Goal: Complete application form: Complete application form

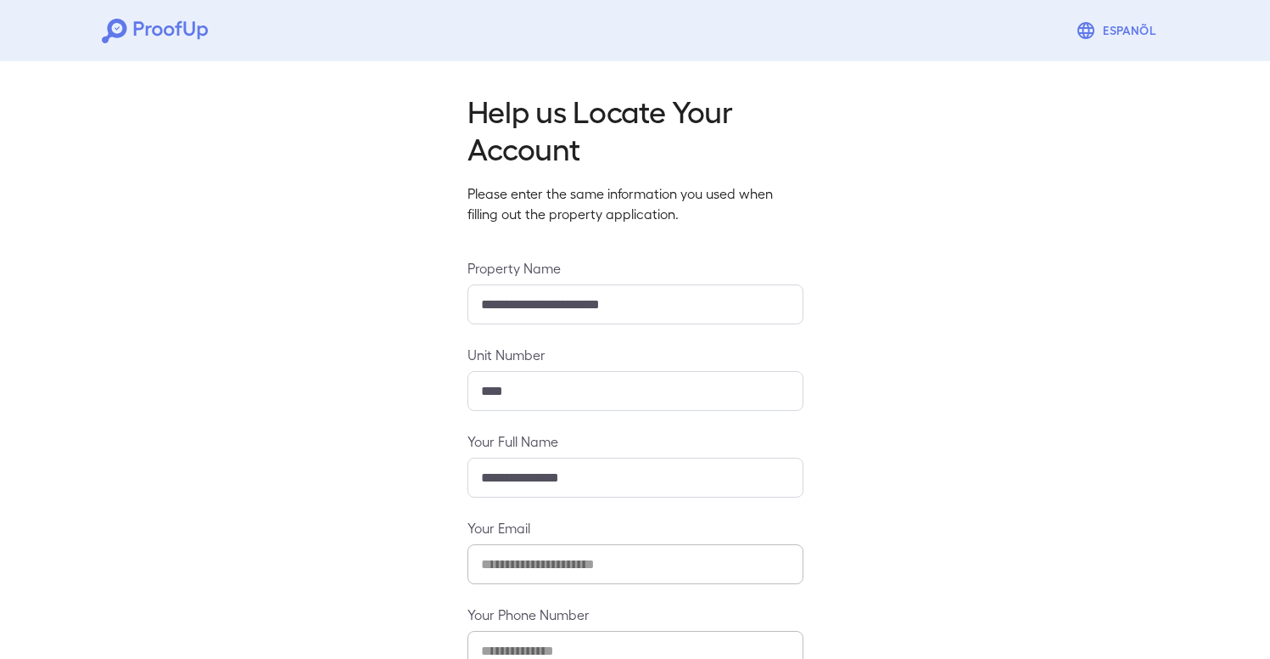
scroll to position [110, 0]
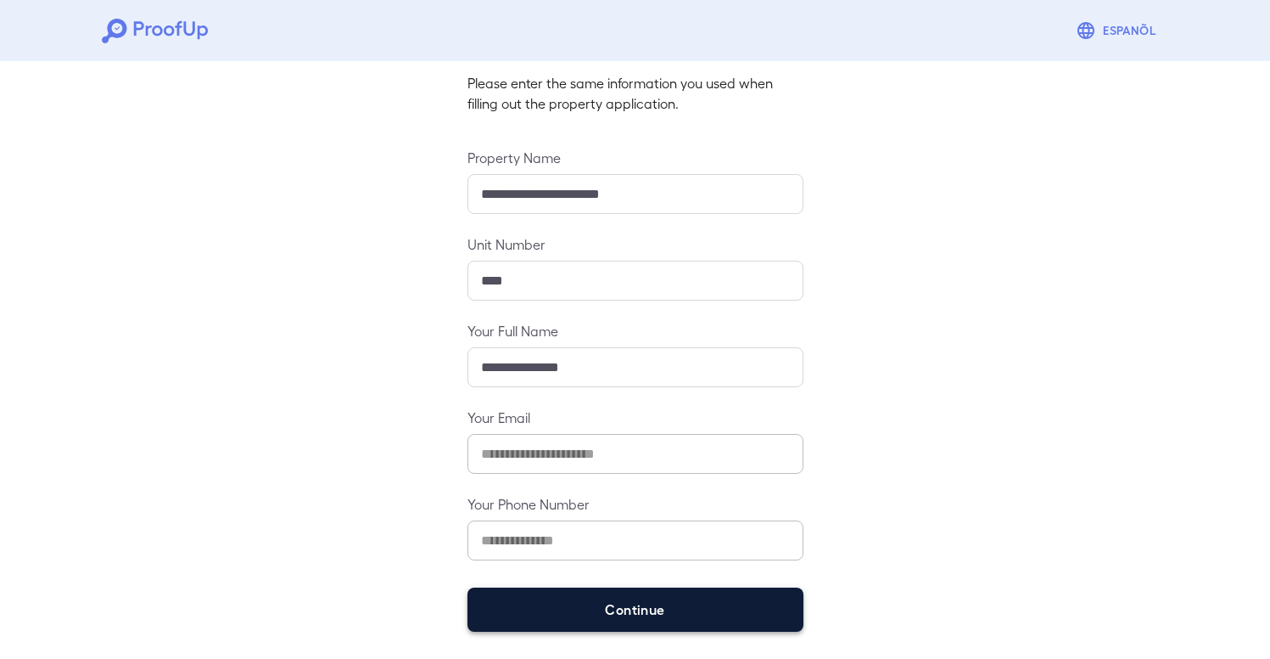
click at [600, 605] on button "Continue" at bounding box center [636, 609] width 336 height 44
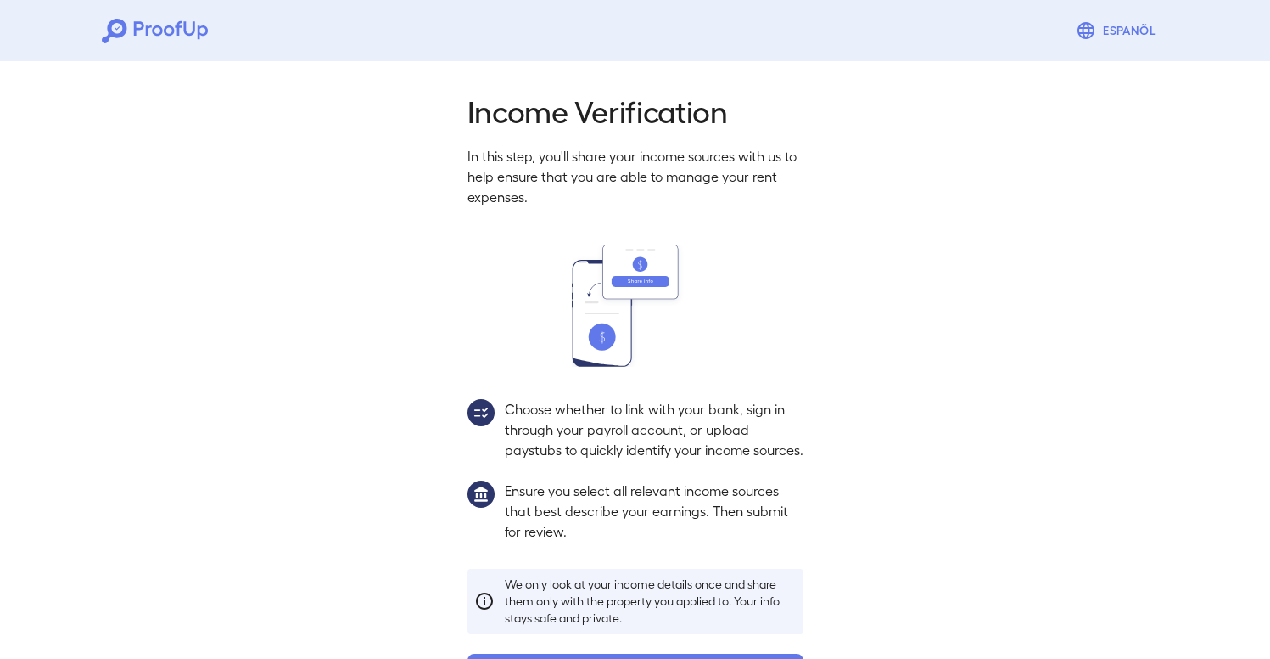
scroll to position [86, 0]
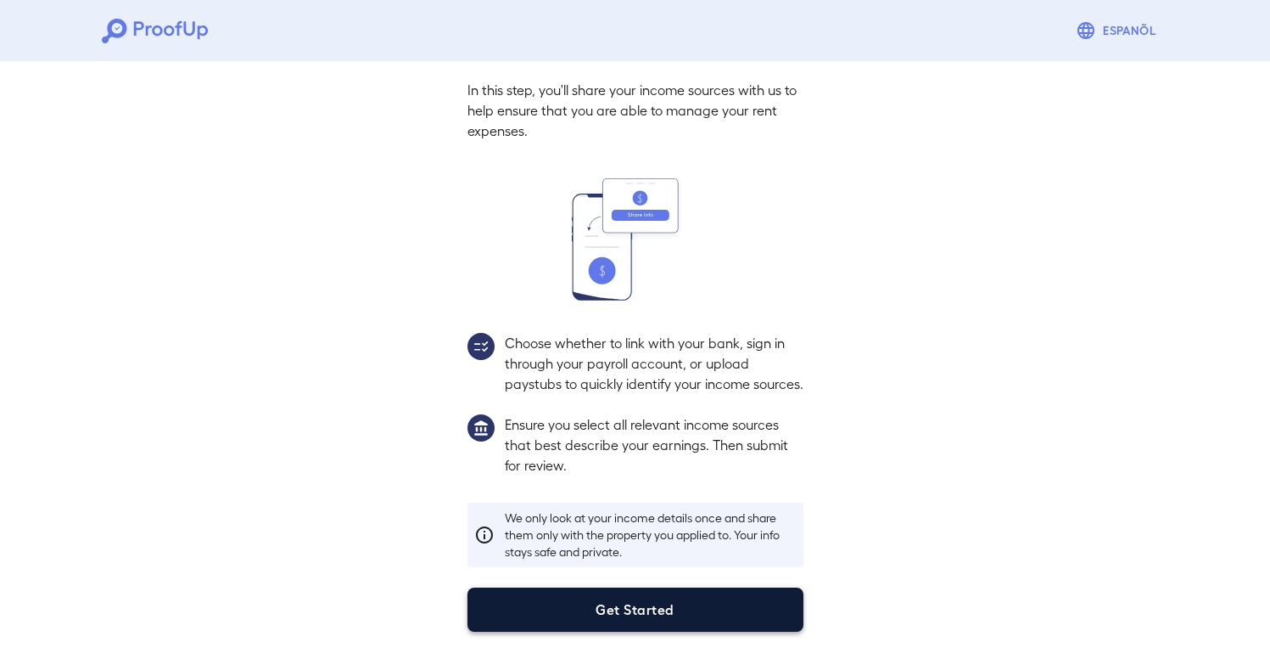
click at [637, 613] on button "Get Started" at bounding box center [636, 609] width 336 height 44
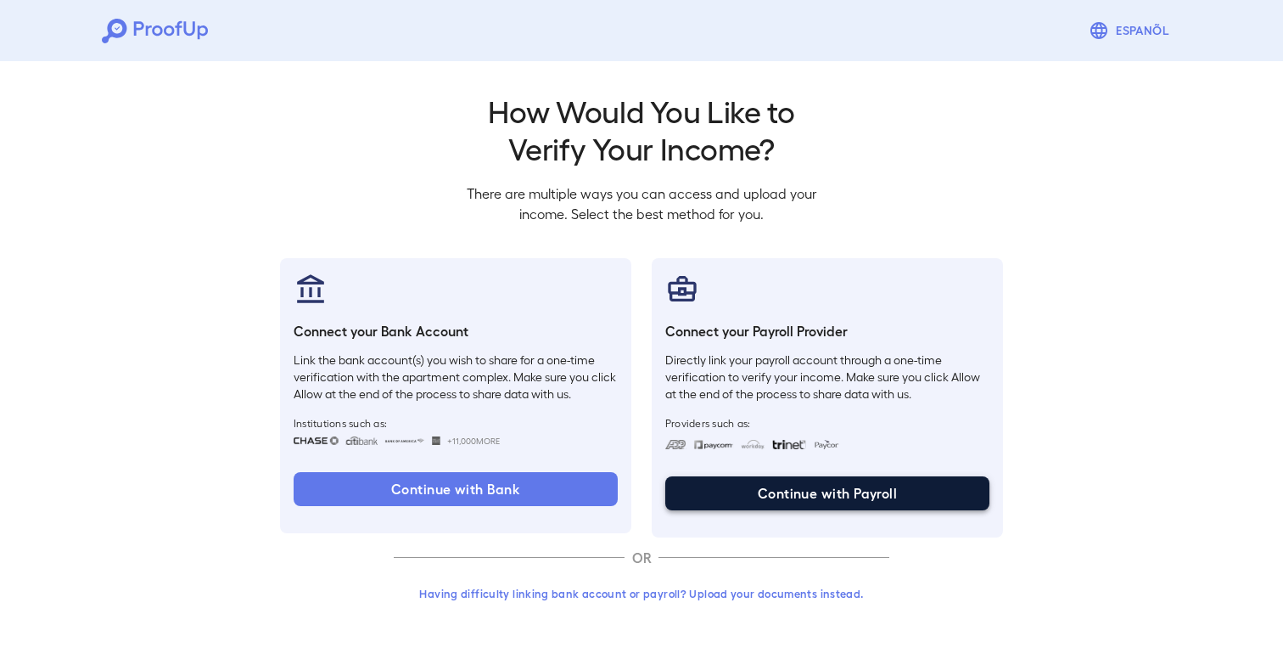
click at [855, 499] on button "Continue with Payroll" at bounding box center [827, 493] width 324 height 34
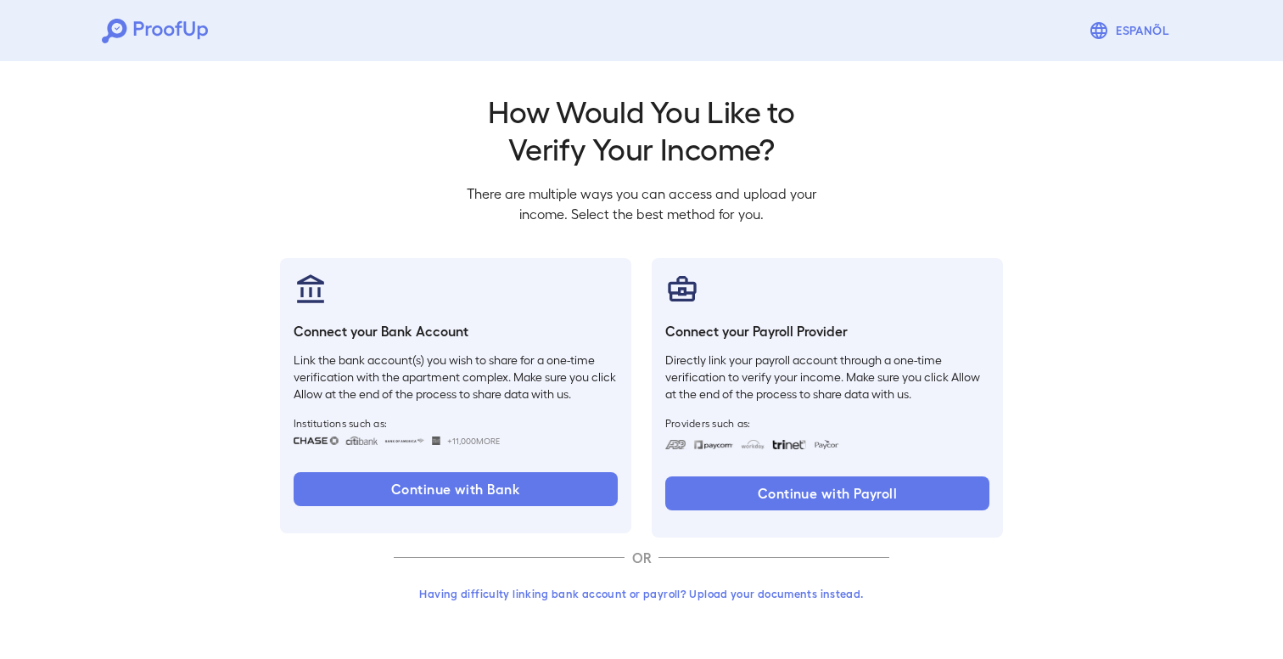
click at [651, 600] on button "Having difficulty linking bank account or payroll? Upload your documents instea…" at bounding box center [642, 593] width 496 height 31
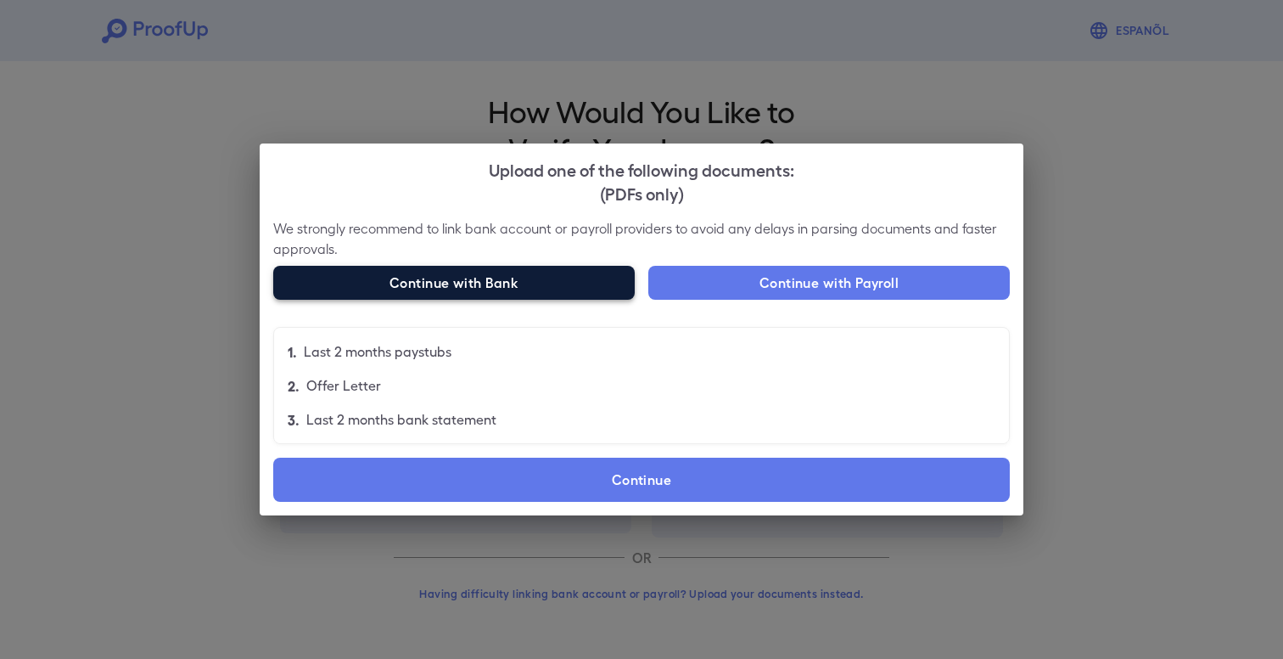
click at [461, 288] on button "Continue with Bank" at bounding box center [454, 283] width 362 height 34
